Goal: Task Accomplishment & Management: Manage account settings

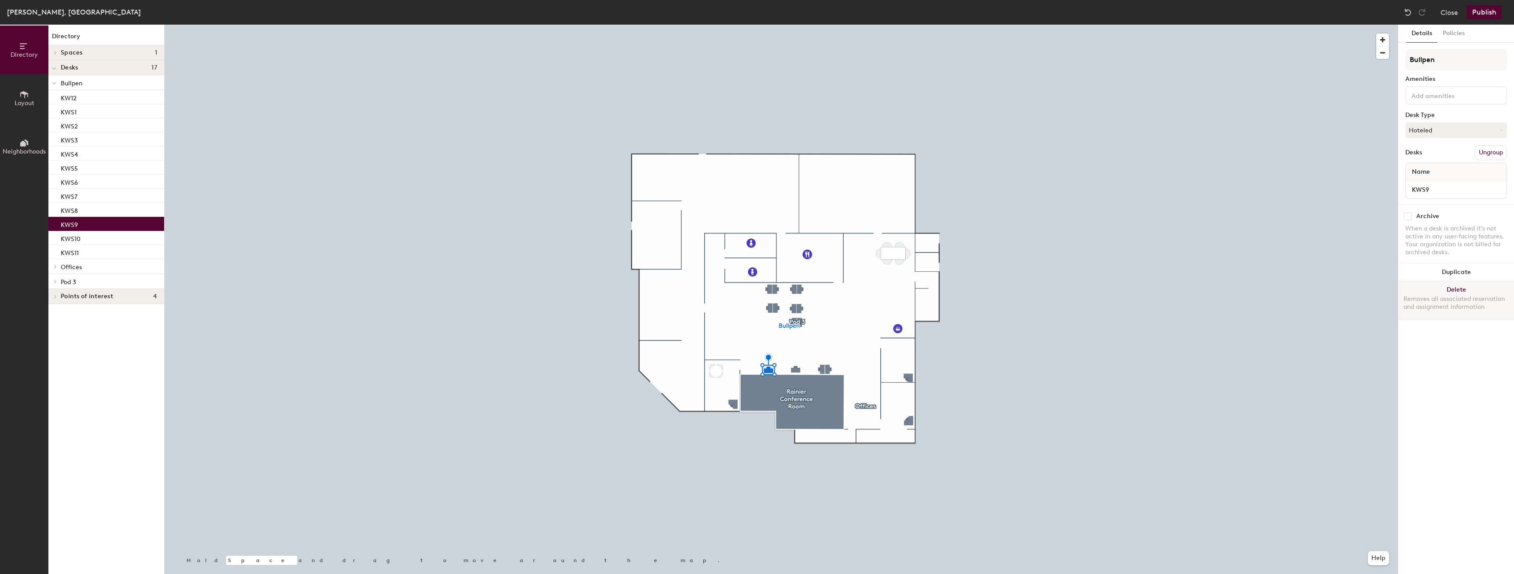
click at [556, 289] on button "Delete Removes all associated reservation and assignment information" at bounding box center [1456, 300] width 116 height 39
click at [556, 289] on div "Removes all associated reservation and assignment information" at bounding box center [1455, 303] width 105 height 16
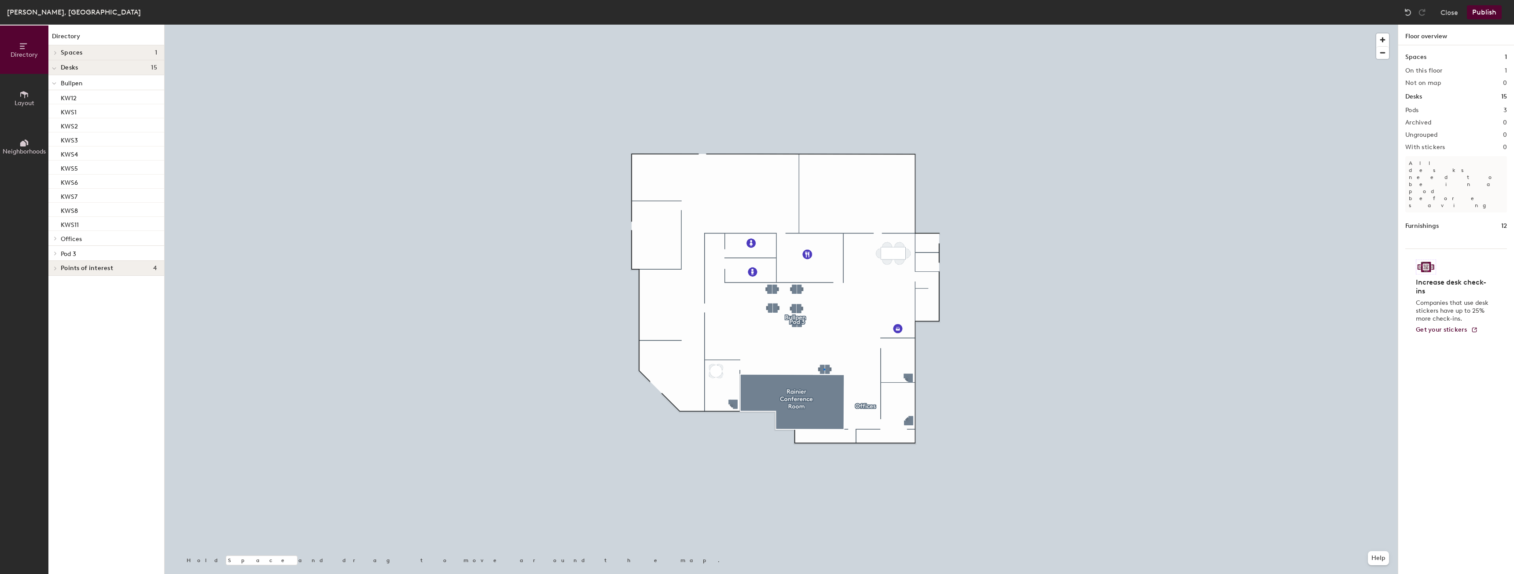
click at [556, 25] on div at bounding box center [781, 25] width 1233 height 0
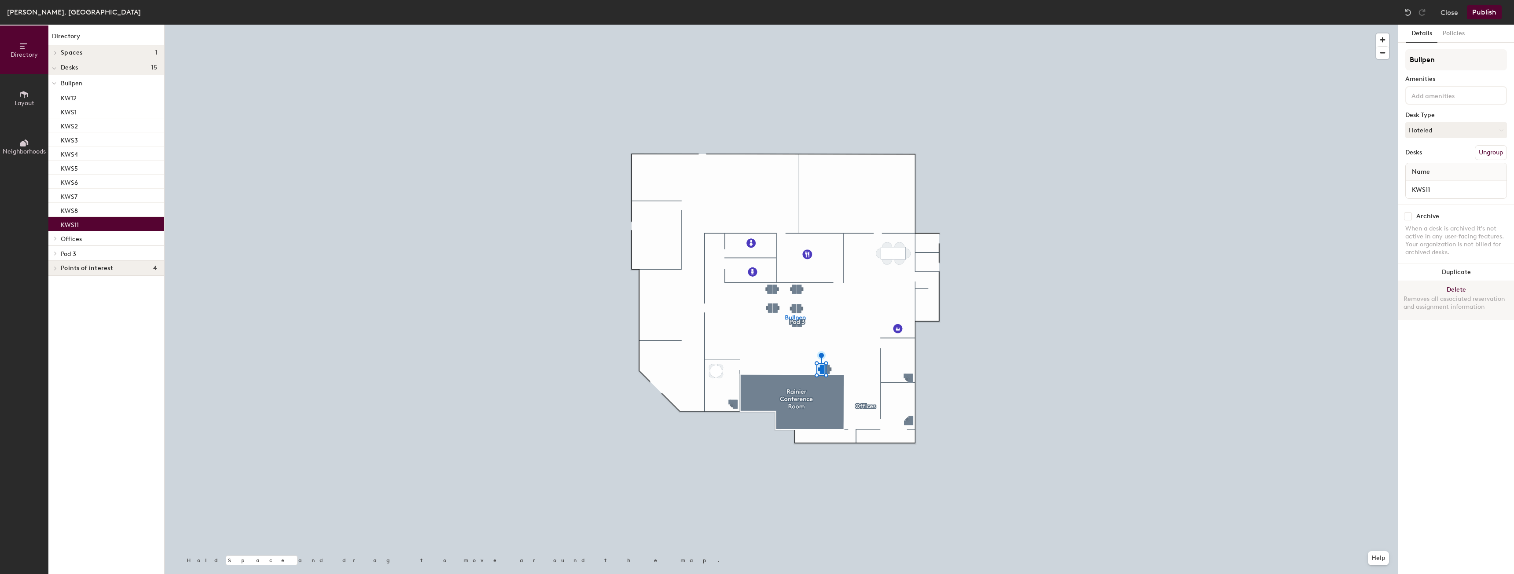
click at [556, 289] on div "Removes all associated reservation and assignment information" at bounding box center [1455, 303] width 105 height 16
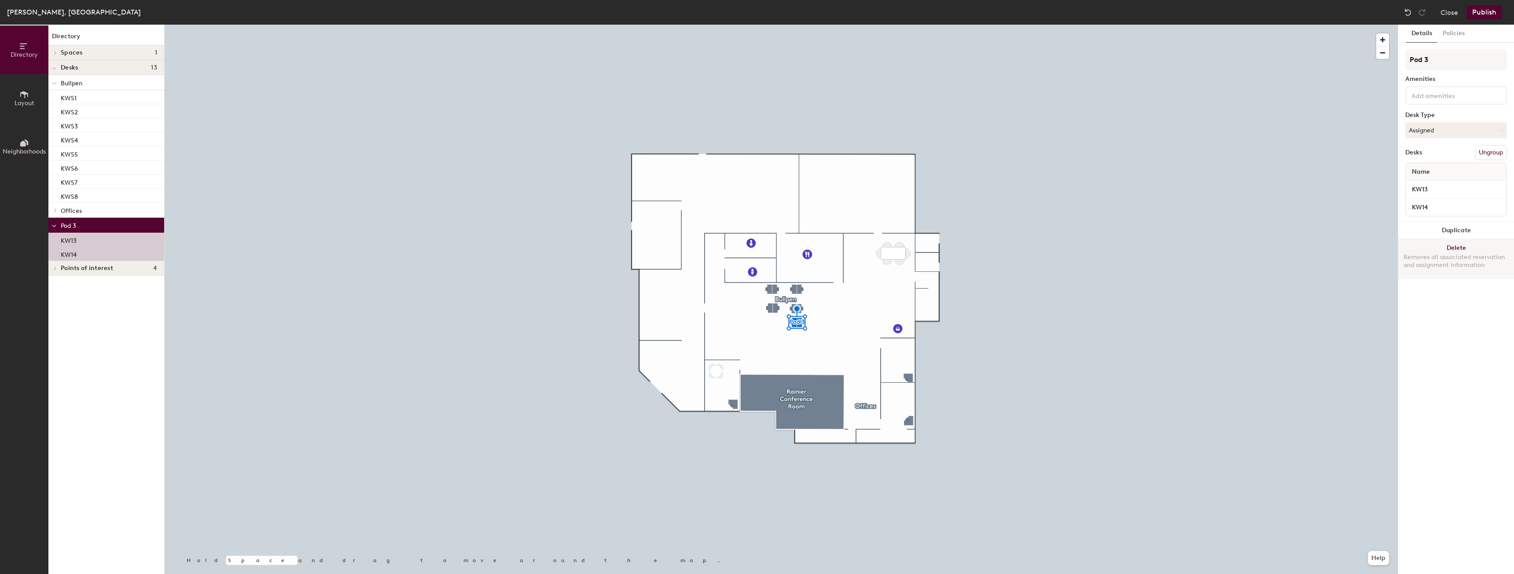
click at [556, 250] on button "Delete Removes all associated reservation and assignment information" at bounding box center [1456, 258] width 116 height 39
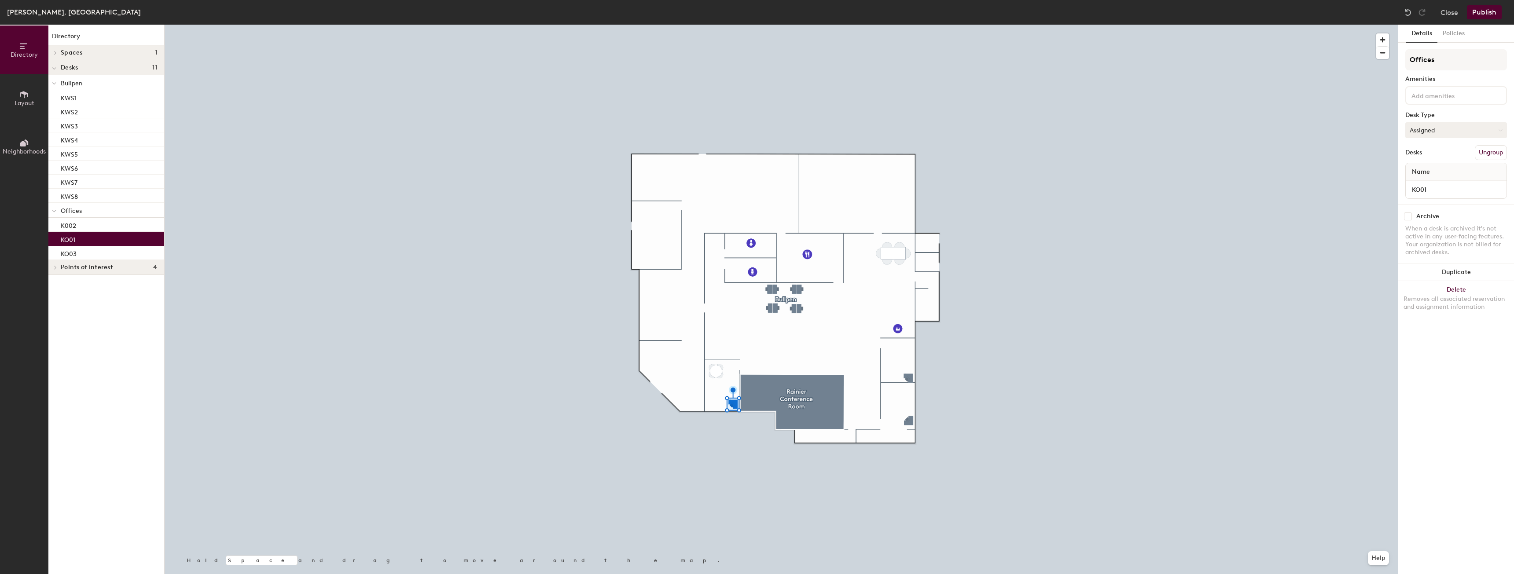
click at [556, 131] on button "Assigned" at bounding box center [1456, 130] width 102 height 16
click at [556, 181] on div "Hoteled" at bounding box center [1449, 183] width 88 height 13
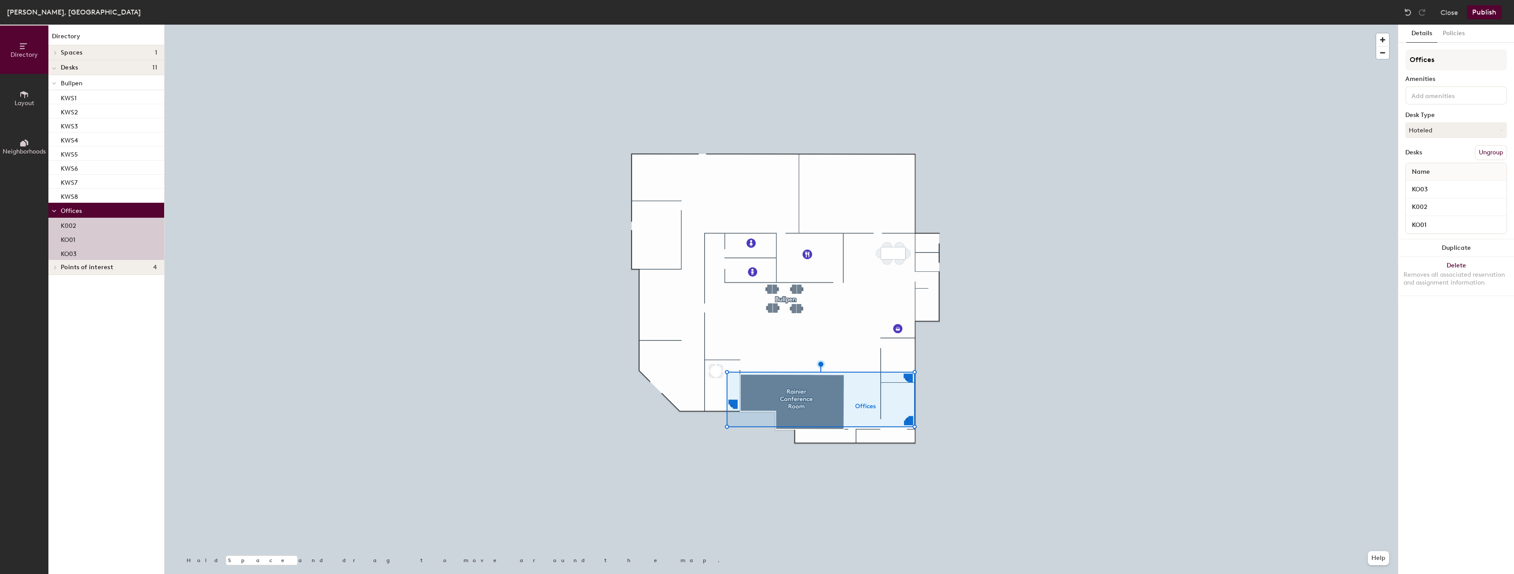
click at [556, 9] on button "Publish" at bounding box center [1483, 12] width 35 height 14
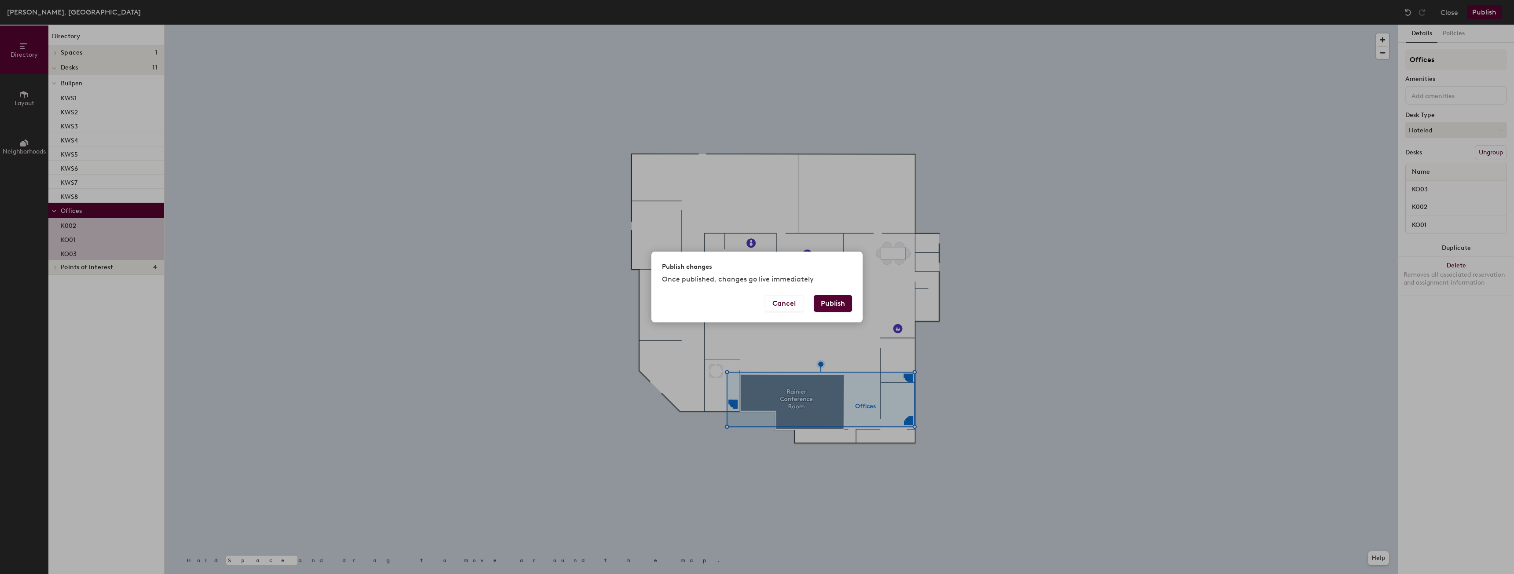
click at [556, 289] on button "Publish" at bounding box center [833, 303] width 38 height 17
